Goal: Task Accomplishment & Management: Use online tool/utility

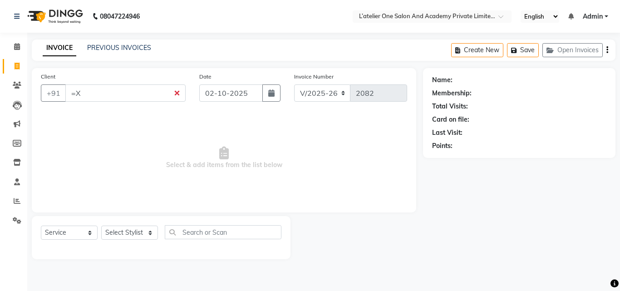
select select "6939"
select select "service"
type input "="
click at [111, 98] on input "Client" at bounding box center [125, 92] width 120 height 17
click at [93, 94] on input "Client" at bounding box center [125, 92] width 120 height 17
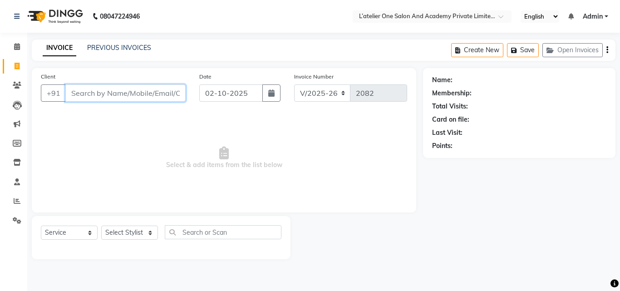
click at [93, 93] on input "Client" at bounding box center [125, 92] width 120 height 17
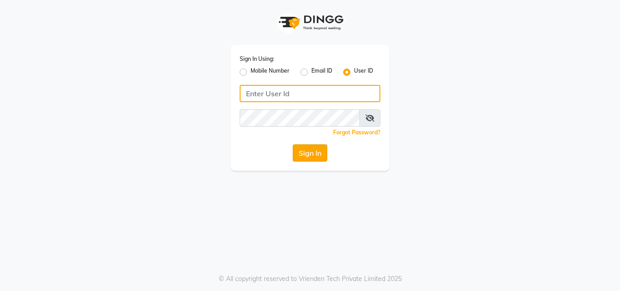
type input "lateliersalon"
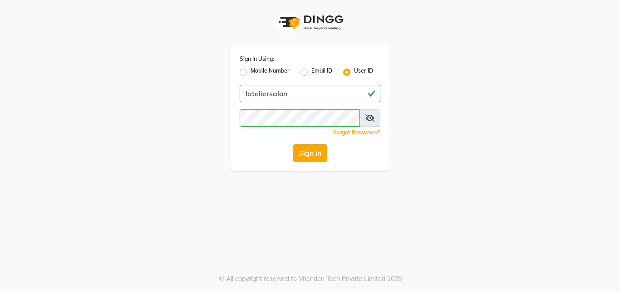
click at [298, 156] on button "Sign In" at bounding box center [310, 152] width 34 height 17
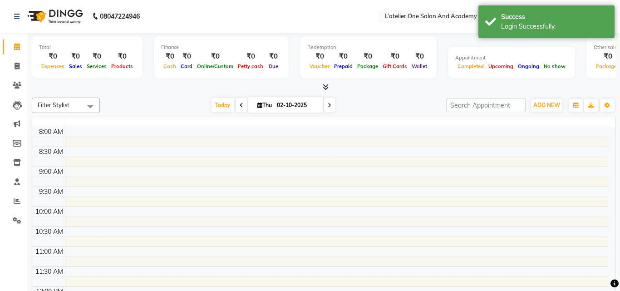
select select "en"
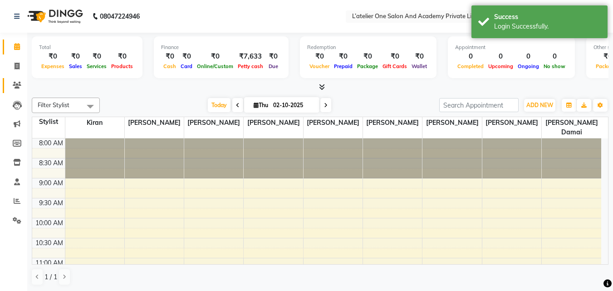
click at [25, 86] on li "Clients" at bounding box center [13, 86] width 27 height 20
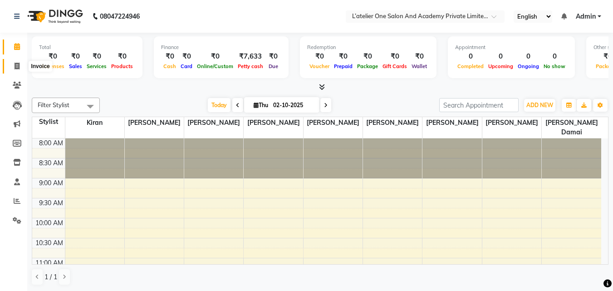
click at [15, 65] on icon at bounding box center [17, 66] width 5 height 7
select select "6939"
select select "service"
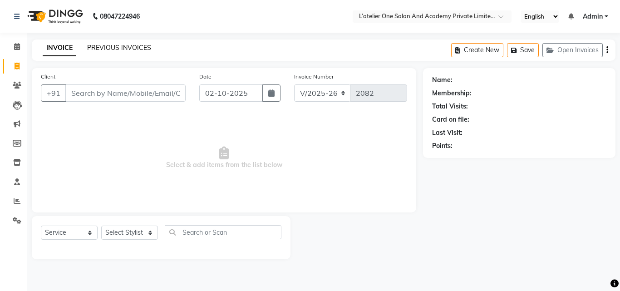
click at [98, 46] on link "PREVIOUS INVOICES" at bounding box center [119, 48] width 64 height 8
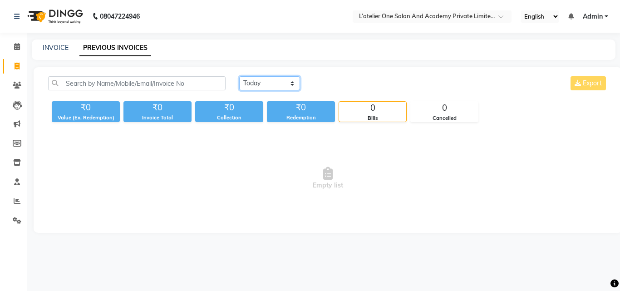
click at [257, 78] on select "[DATE] [DATE] Custom Range" at bounding box center [269, 83] width 61 height 14
select select "[DATE]"
click at [239, 76] on select "[DATE] [DATE] Custom Range" at bounding box center [269, 83] width 61 height 14
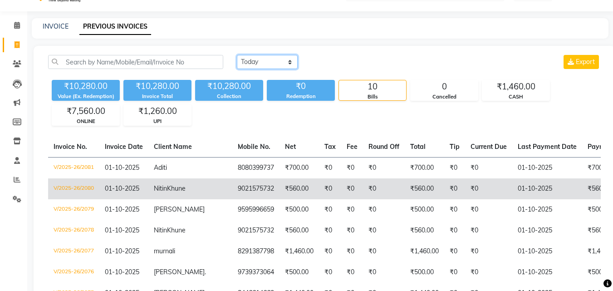
scroll to position [22, 0]
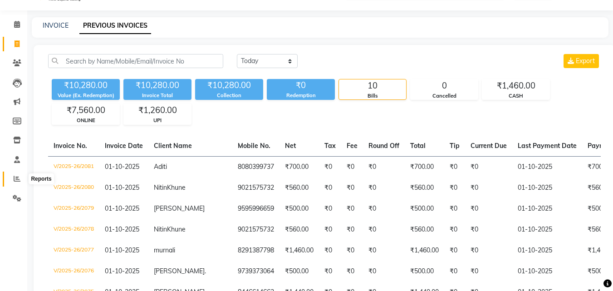
click at [20, 181] on icon at bounding box center [17, 178] width 7 height 7
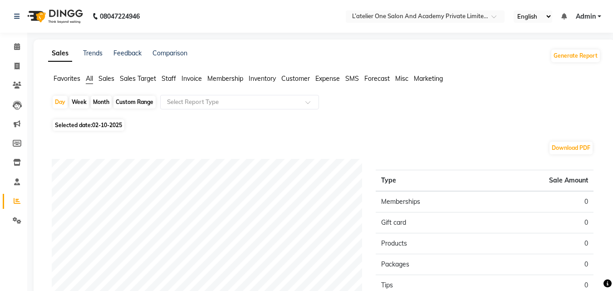
click at [105, 105] on div "Month" at bounding box center [101, 102] width 21 height 13
select select "10"
select select "2025"
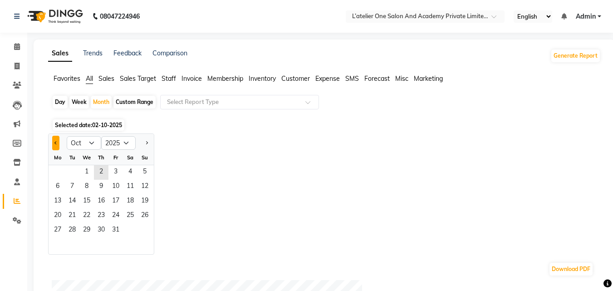
click at [52, 143] on button "Previous month" at bounding box center [55, 143] width 7 height 15
select select "9"
click at [53, 173] on span "1" at bounding box center [57, 172] width 15 height 15
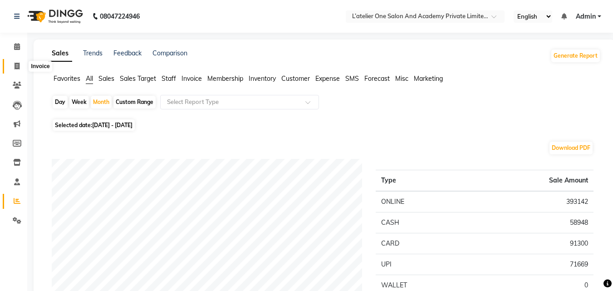
click at [18, 66] on icon at bounding box center [17, 66] width 5 height 7
select select "6939"
select select "service"
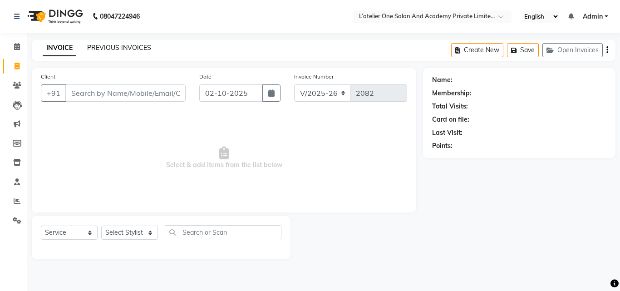
click at [112, 45] on link "PREVIOUS INVOICES" at bounding box center [119, 48] width 64 height 8
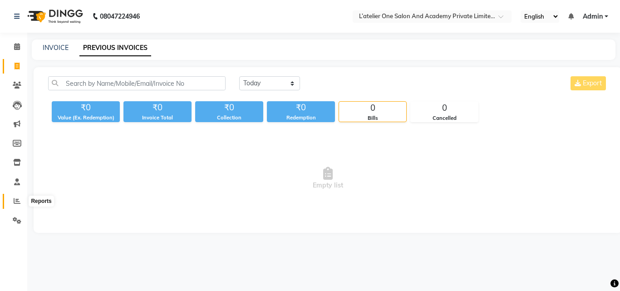
click at [17, 199] on icon at bounding box center [17, 200] width 7 height 7
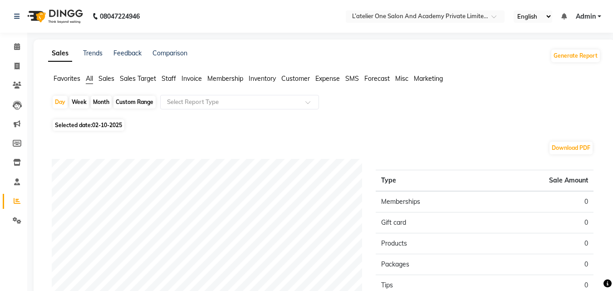
click at [98, 98] on div "Month" at bounding box center [101, 102] width 21 height 13
select select "10"
select select "2025"
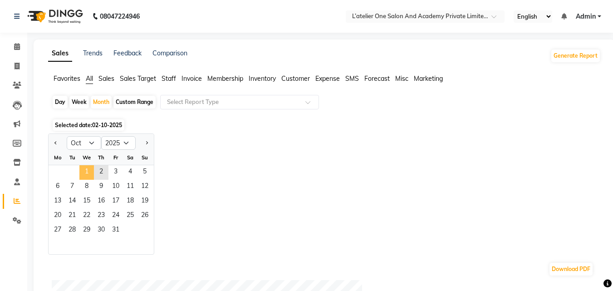
click at [87, 170] on span "1" at bounding box center [86, 172] width 15 height 15
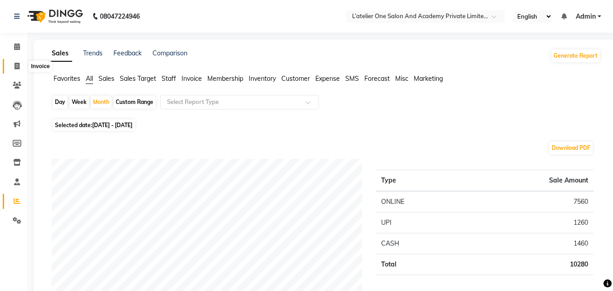
click at [19, 65] on icon at bounding box center [17, 66] width 5 height 7
select select "6939"
select select "service"
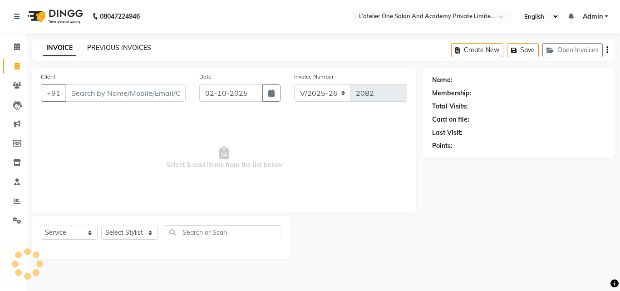
click at [113, 45] on link "PREVIOUS INVOICES" at bounding box center [119, 48] width 64 height 8
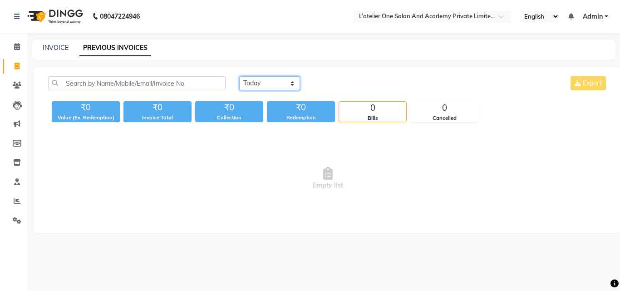
click at [263, 83] on select "[DATE] [DATE] Custom Range" at bounding box center [269, 83] width 61 height 14
select select "[DATE]"
click at [239, 76] on select "[DATE] [DATE] Custom Range" at bounding box center [269, 83] width 61 height 14
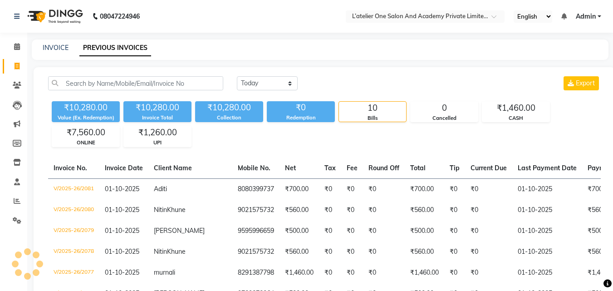
click at [266, 112] on div "₹10,280.00 Value (Ex. Redemption) ₹10,280.00 Invoice Total ₹10,280.00 Collectio…" at bounding box center [324, 122] width 553 height 49
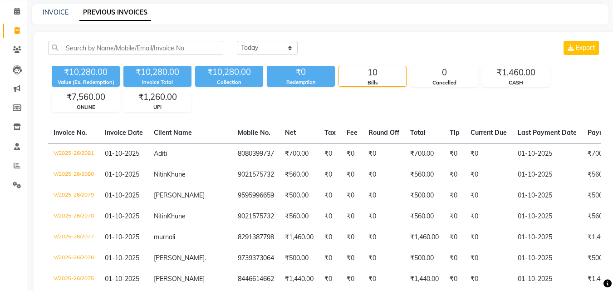
scroll to position [36, 0]
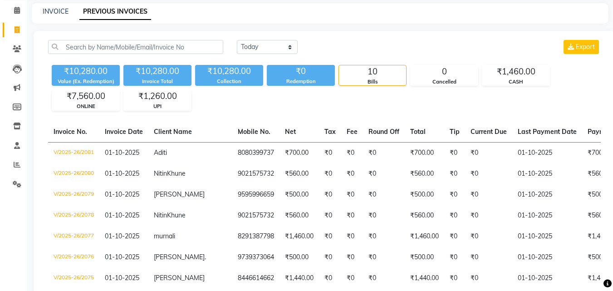
click at [52, 19] on div "INVOICE PREVIOUS INVOICES" at bounding box center [320, 13] width 577 height 20
click at [15, 47] on icon at bounding box center [17, 48] width 9 height 7
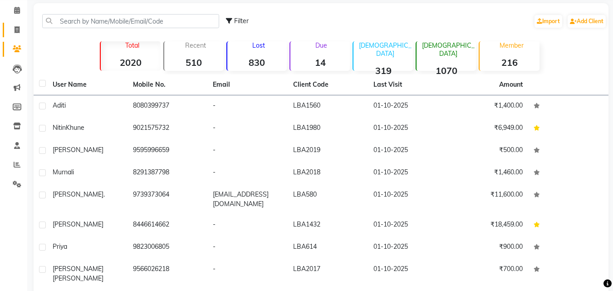
click at [20, 24] on link "Invoice" at bounding box center [14, 30] width 22 height 15
select select "service"
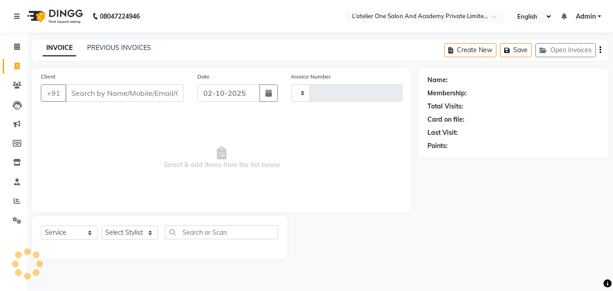
type input "2082"
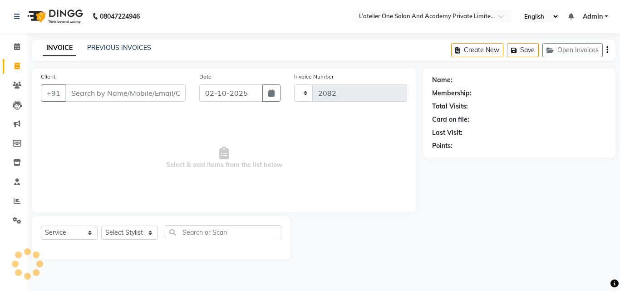
select select "6939"
click at [97, 87] on input "Client" at bounding box center [125, 92] width 120 height 17
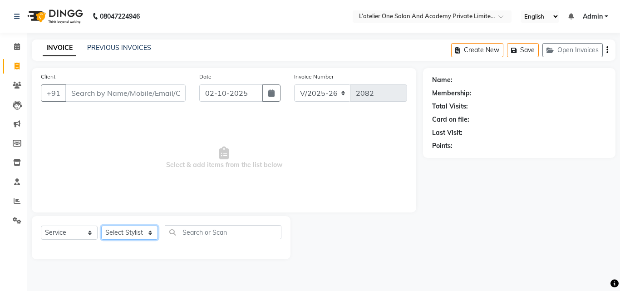
click at [121, 230] on select "Select Stylist [PERSON_NAME] [PERSON_NAME] [PERSON_NAME] [PERSON_NAME] [PERSON_…" at bounding box center [129, 232] width 57 height 14
select select "57084"
click at [101, 225] on select "Select Stylist [PERSON_NAME] [PERSON_NAME] [PERSON_NAME] [PERSON_NAME] [PERSON_…" at bounding box center [129, 232] width 57 height 14
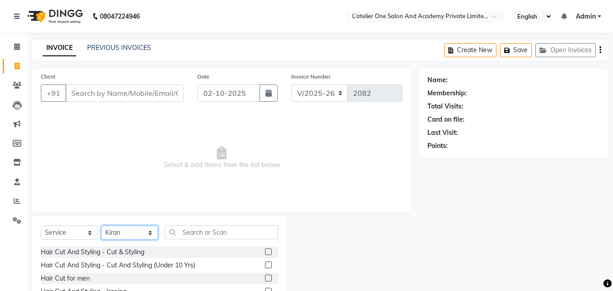
click at [116, 228] on select "Select Stylist [PERSON_NAME] [PERSON_NAME] [PERSON_NAME] [PERSON_NAME] [PERSON_…" at bounding box center [129, 232] width 57 height 14
select select
click at [101, 225] on select "Select Stylist [PERSON_NAME] [PERSON_NAME] [PERSON_NAME] [PERSON_NAME] [PERSON_…" at bounding box center [129, 232] width 57 height 14
